Goal: Find contact information: Find contact information

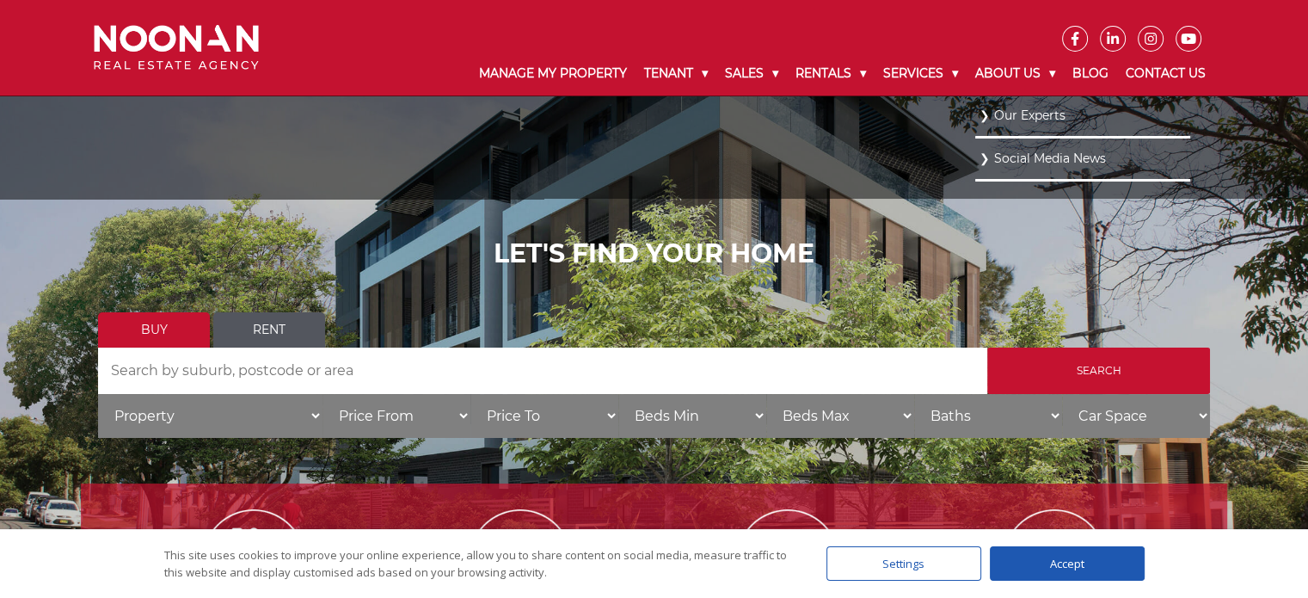
click at [981, 118] on link "Our Experts" at bounding box center [1082, 115] width 206 height 23
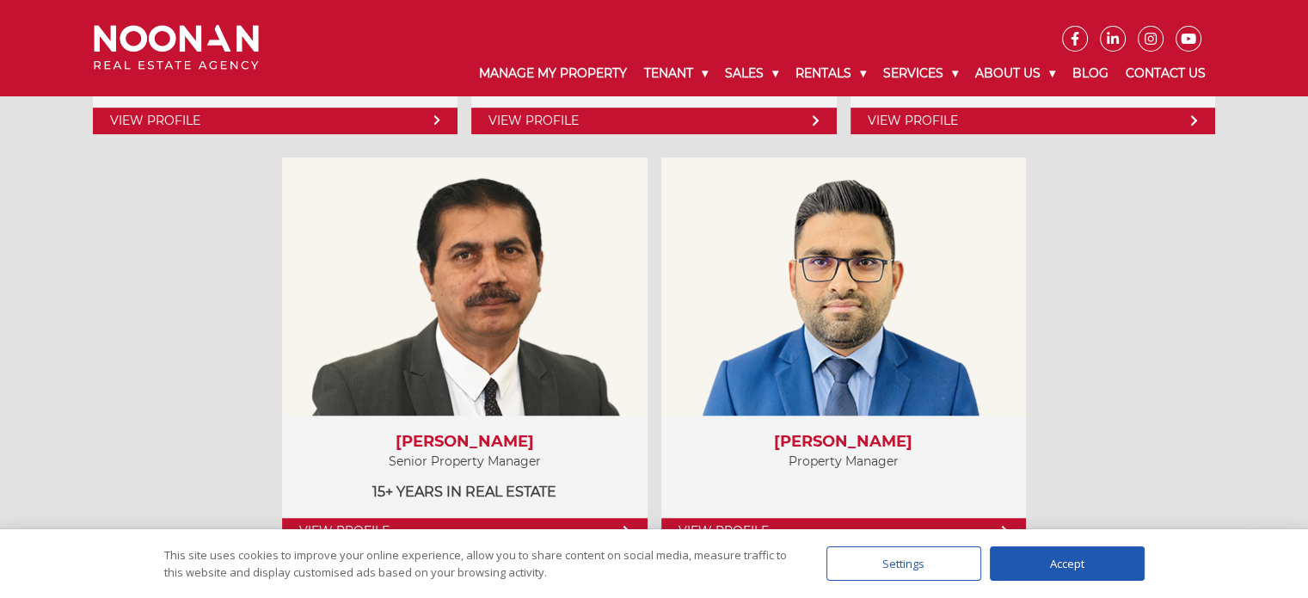
scroll to position [1376, 0]
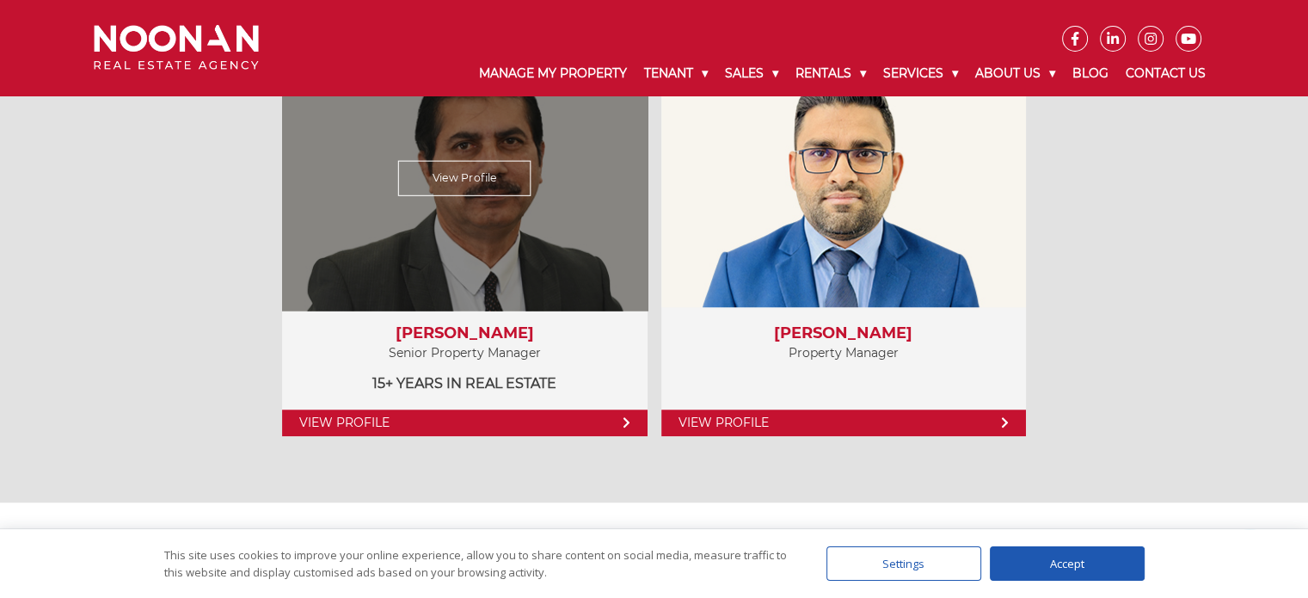
click at [609, 320] on div "Vidhan Verma Senior Property Manager 15+ years in Real Estate" at bounding box center [464, 359] width 365 height 105
click at [475, 178] on link "View Profile" at bounding box center [464, 177] width 133 height 35
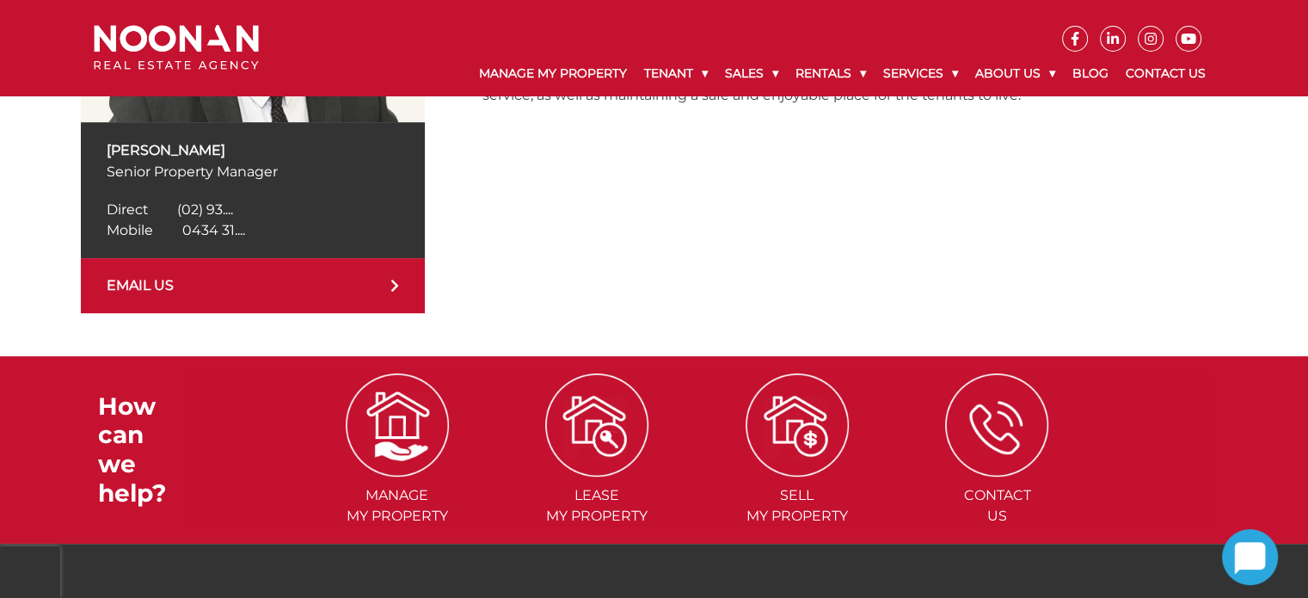
scroll to position [516, 0]
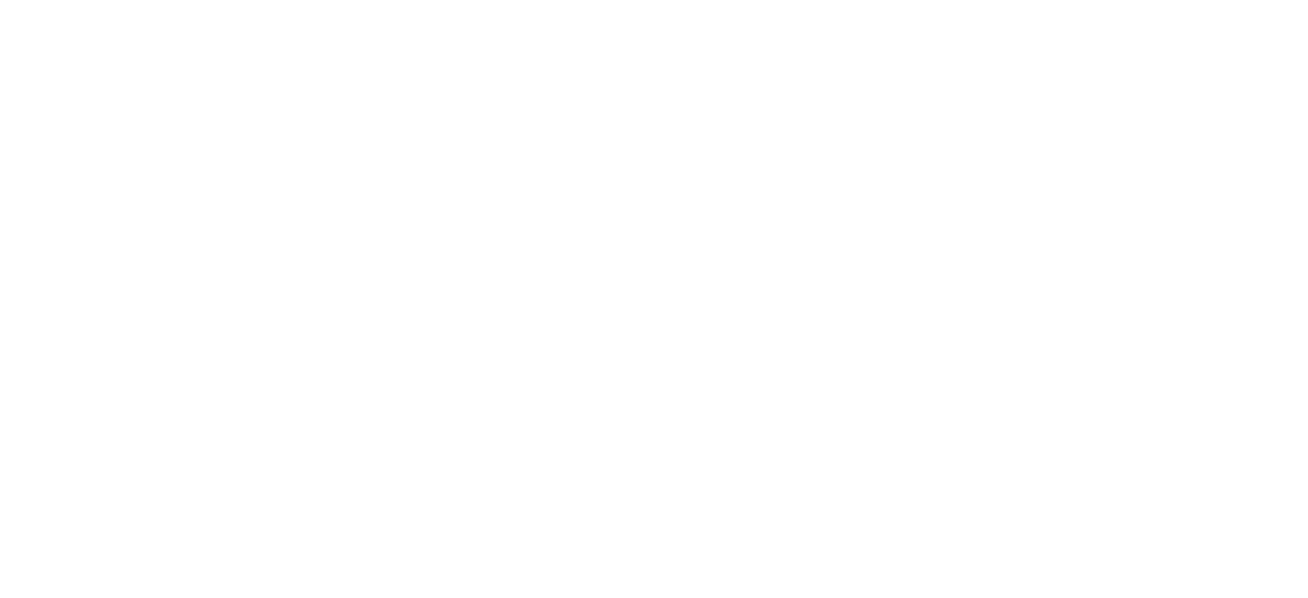
scroll to position [1376, 0]
